Goal: Task Accomplishment & Management: Manage account settings

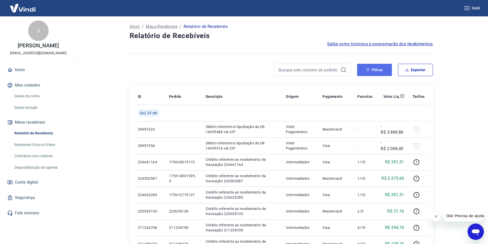
click at [373, 71] on button "Filtros" at bounding box center [374, 70] width 35 height 12
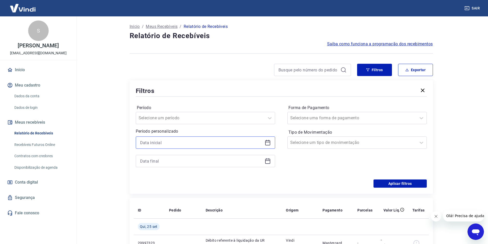
click at [167, 141] on input at bounding box center [201, 143] width 123 height 8
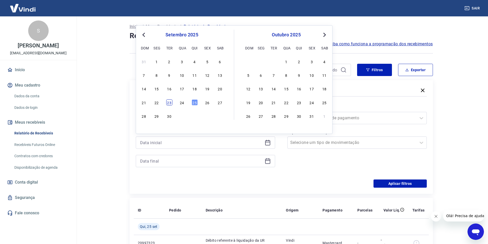
click at [168, 100] on div "23" at bounding box center [169, 102] width 6 height 6
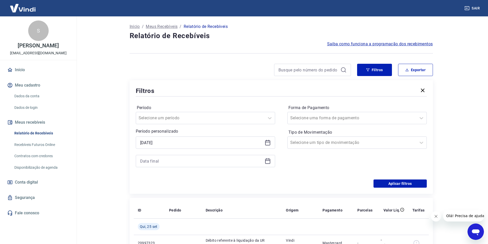
type input "[DATE]"
click at [160, 160] on input at bounding box center [201, 161] width 123 height 8
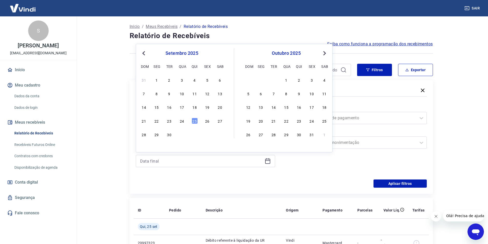
click at [170, 119] on div "23" at bounding box center [169, 121] width 6 height 6
type input "[DATE]"
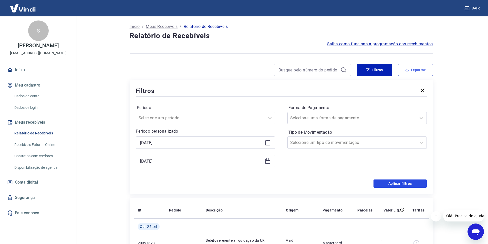
drag, startPoint x: 403, startPoint y: 180, endPoint x: 408, endPoint y: 69, distance: 111.1
click at [403, 180] on button "Aplicar filtros" at bounding box center [400, 184] width 53 height 8
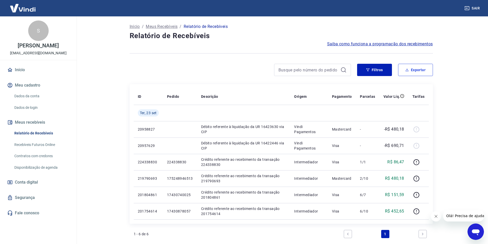
click at [412, 67] on button "Exportar" at bounding box center [415, 70] width 35 height 12
type input "[DATE]"
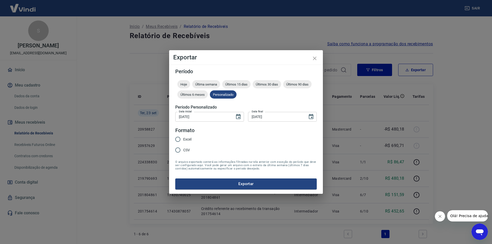
drag, startPoint x: 190, startPoint y: 139, endPoint x: 204, endPoint y: 146, distance: 15.7
click at [190, 138] on span "Excel" at bounding box center [187, 139] width 8 height 5
click at [183, 138] on input "Excel" at bounding box center [178, 139] width 11 height 11
radio input "true"
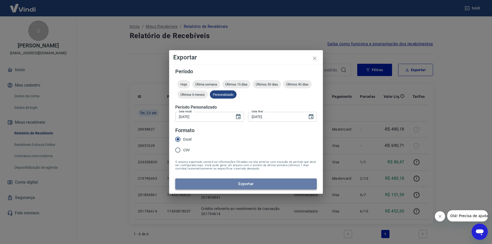
click at [243, 183] on button "Exportar" at bounding box center [245, 184] width 141 height 11
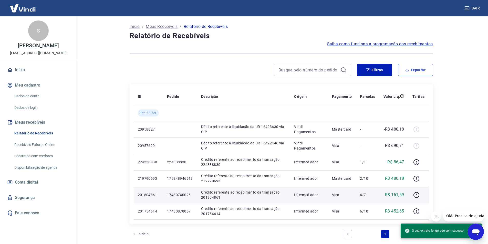
scroll to position [60, 0]
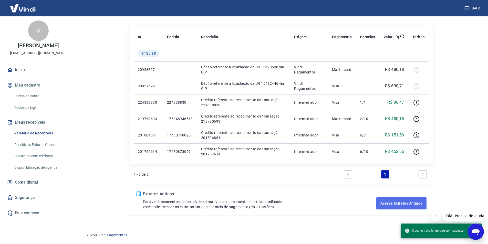
click at [396, 203] on link "Acesse Extratos Antigos" at bounding box center [402, 203] width 50 height 12
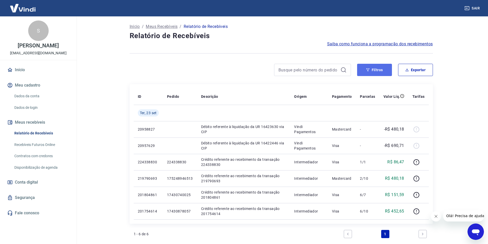
click at [366, 68] on button "Filtros" at bounding box center [374, 70] width 35 height 12
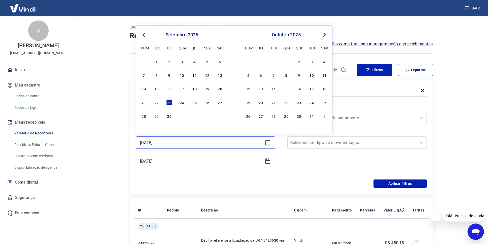
click at [170, 144] on input "[DATE]" at bounding box center [201, 143] width 123 height 8
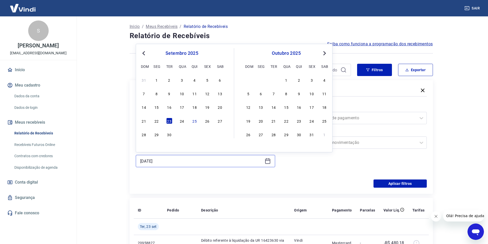
click at [176, 160] on input "[DATE]" at bounding box center [201, 161] width 123 height 8
click at [183, 122] on div "24" at bounding box center [182, 121] width 6 height 6
type input "[DATE]"
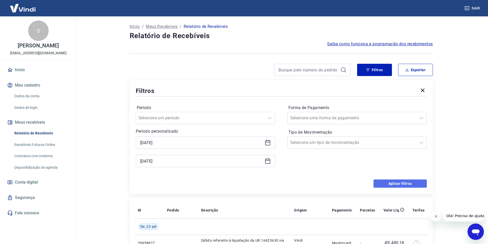
click at [404, 184] on button "Aplicar filtros" at bounding box center [400, 184] width 53 height 8
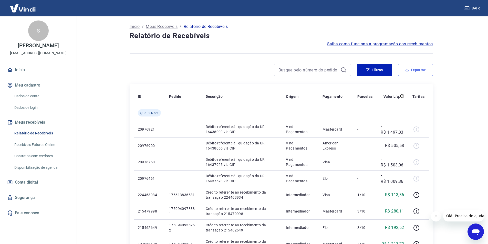
click at [418, 73] on button "Exportar" at bounding box center [415, 70] width 35 height 12
type input "[DATE]"
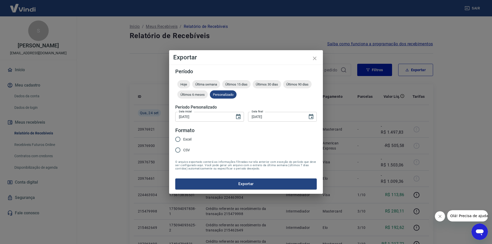
click at [190, 141] on span "Excel" at bounding box center [187, 139] width 8 height 5
click at [183, 141] on input "Excel" at bounding box center [178, 139] width 11 height 11
radio input "true"
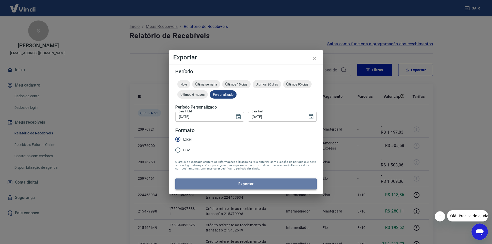
click at [235, 186] on button "Exportar" at bounding box center [245, 184] width 141 height 11
